Goal: Find specific page/section: Find specific page/section

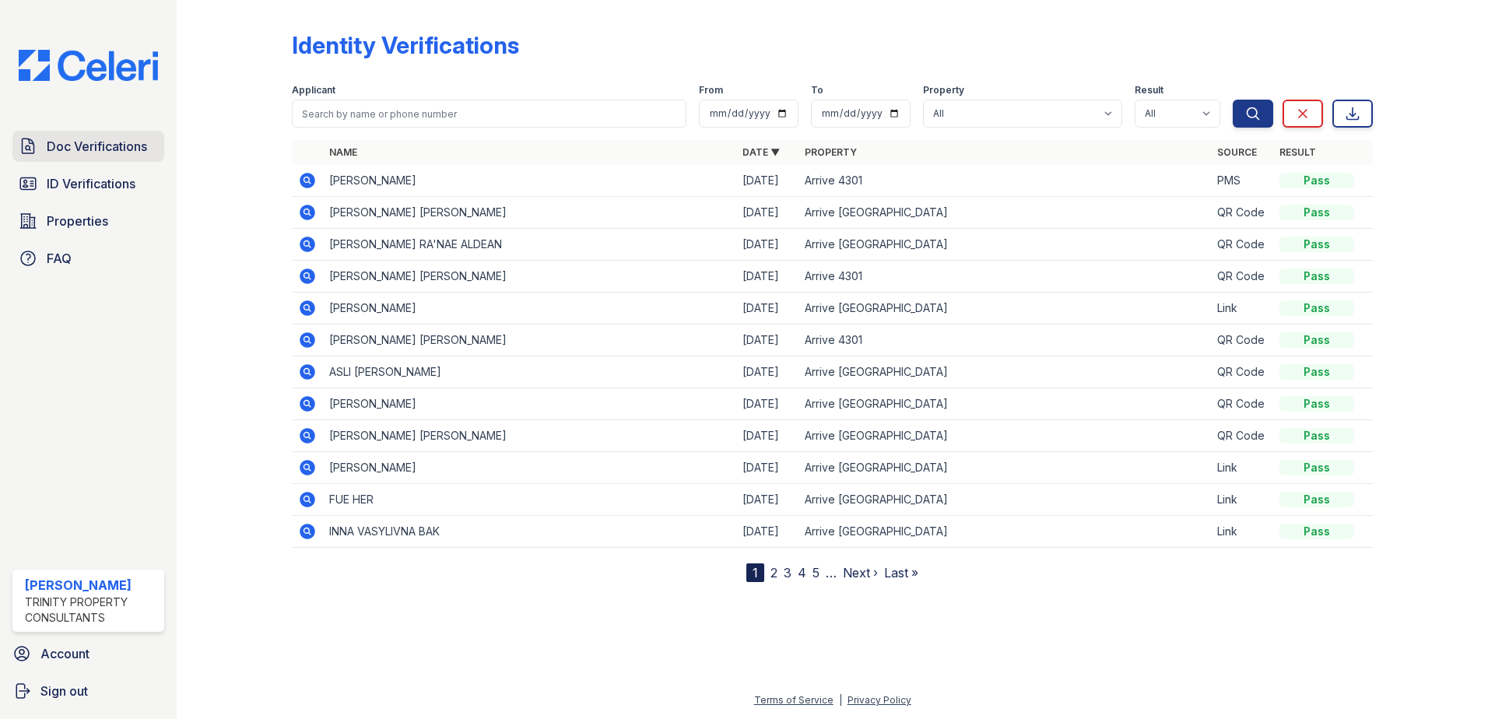
click at [108, 153] on span "Doc Verifications" at bounding box center [97, 146] width 100 height 19
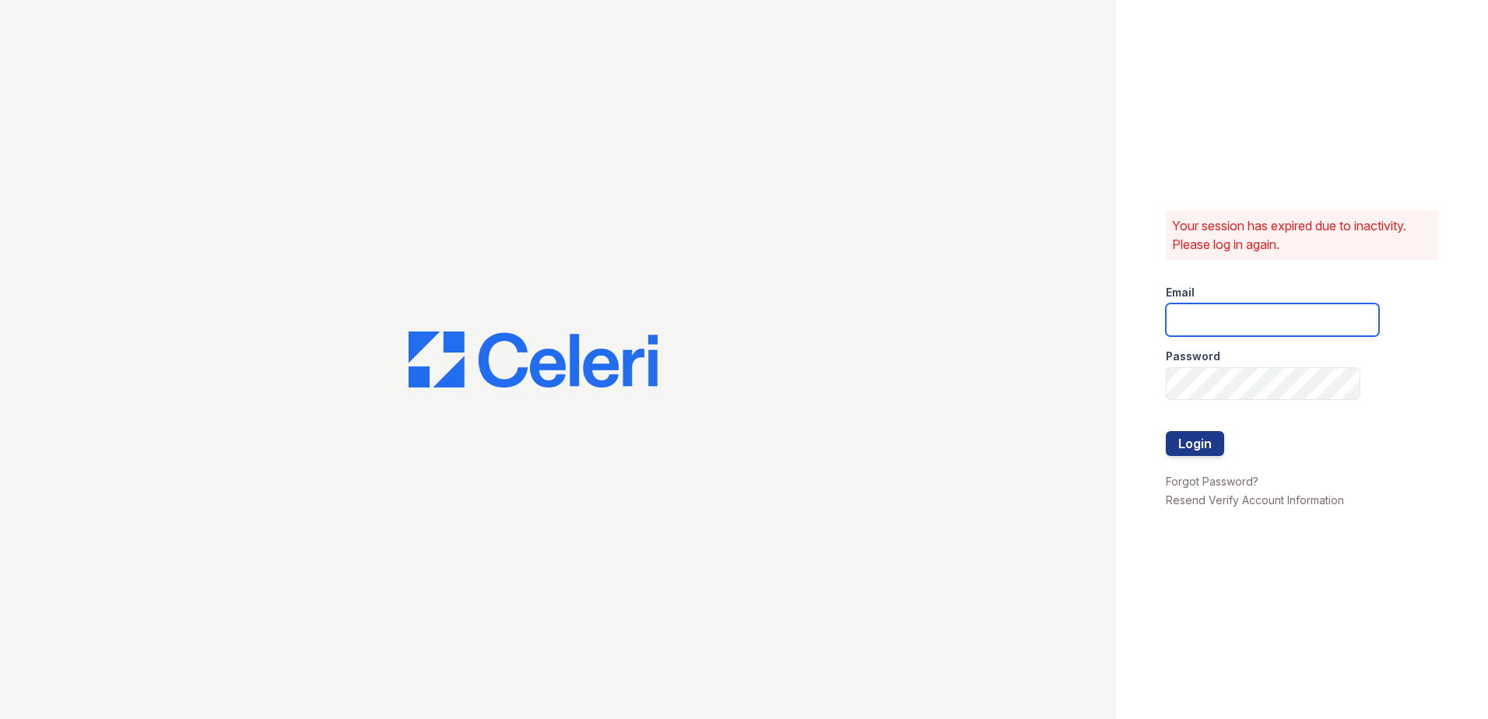
type input "Kschwartz@trinity-pm.com"
click at [1189, 439] on button "Login" at bounding box center [1195, 443] width 58 height 25
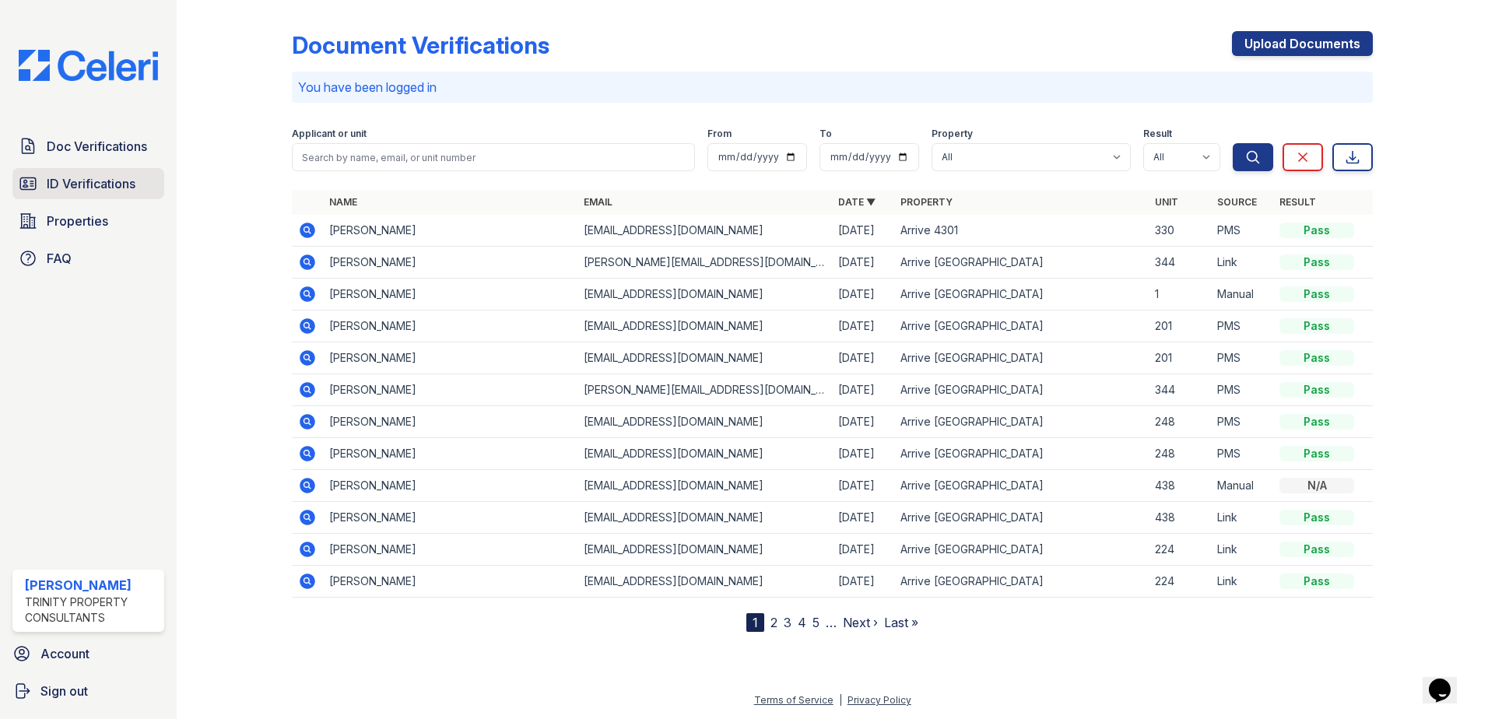
click at [76, 185] on span "ID Verifications" at bounding box center [91, 183] width 89 height 19
